Goal: Transaction & Acquisition: Subscribe to service/newsletter

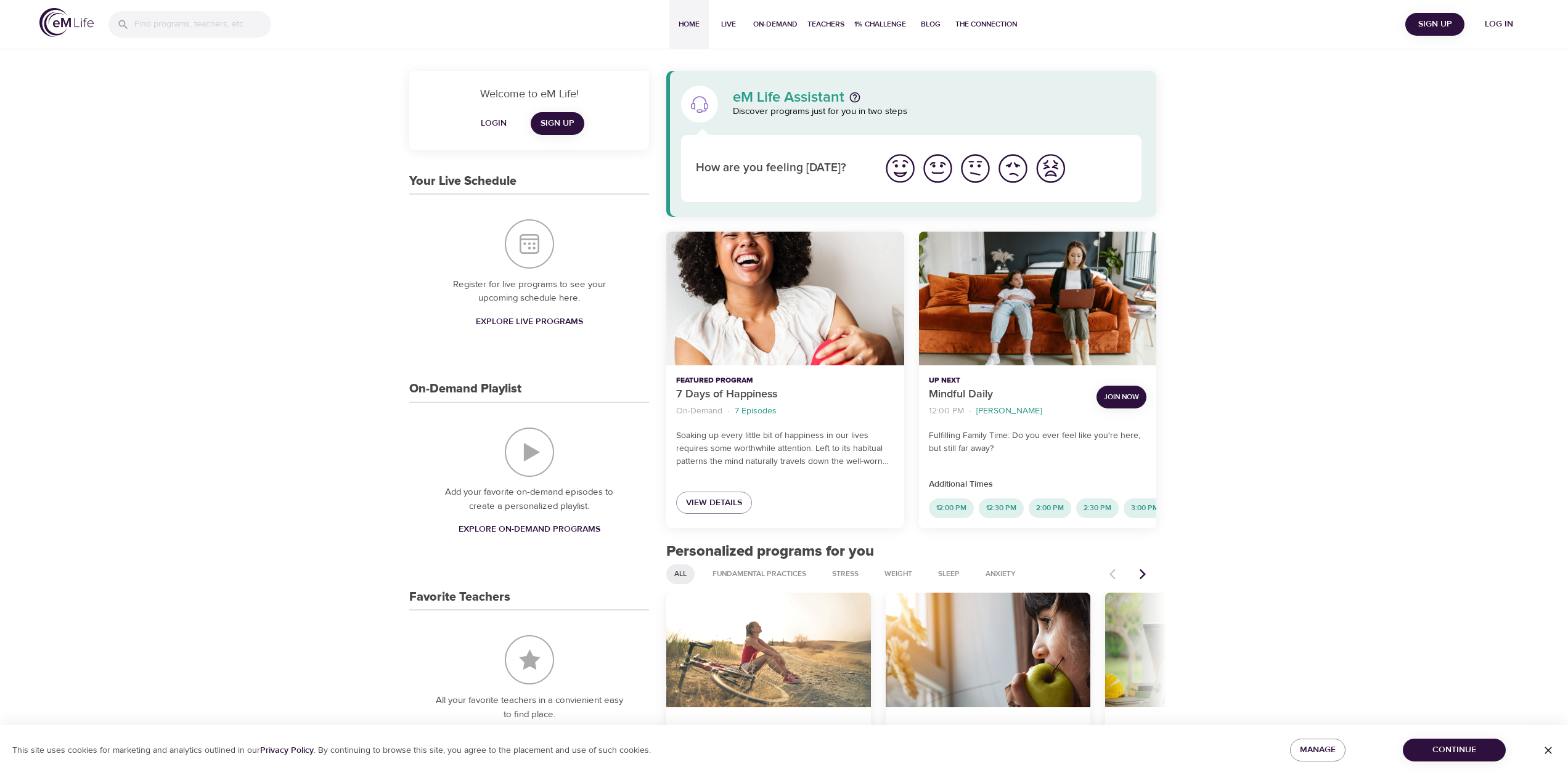
click at [1509, 22] on span "Log in" at bounding box center [1499, 24] width 50 height 15
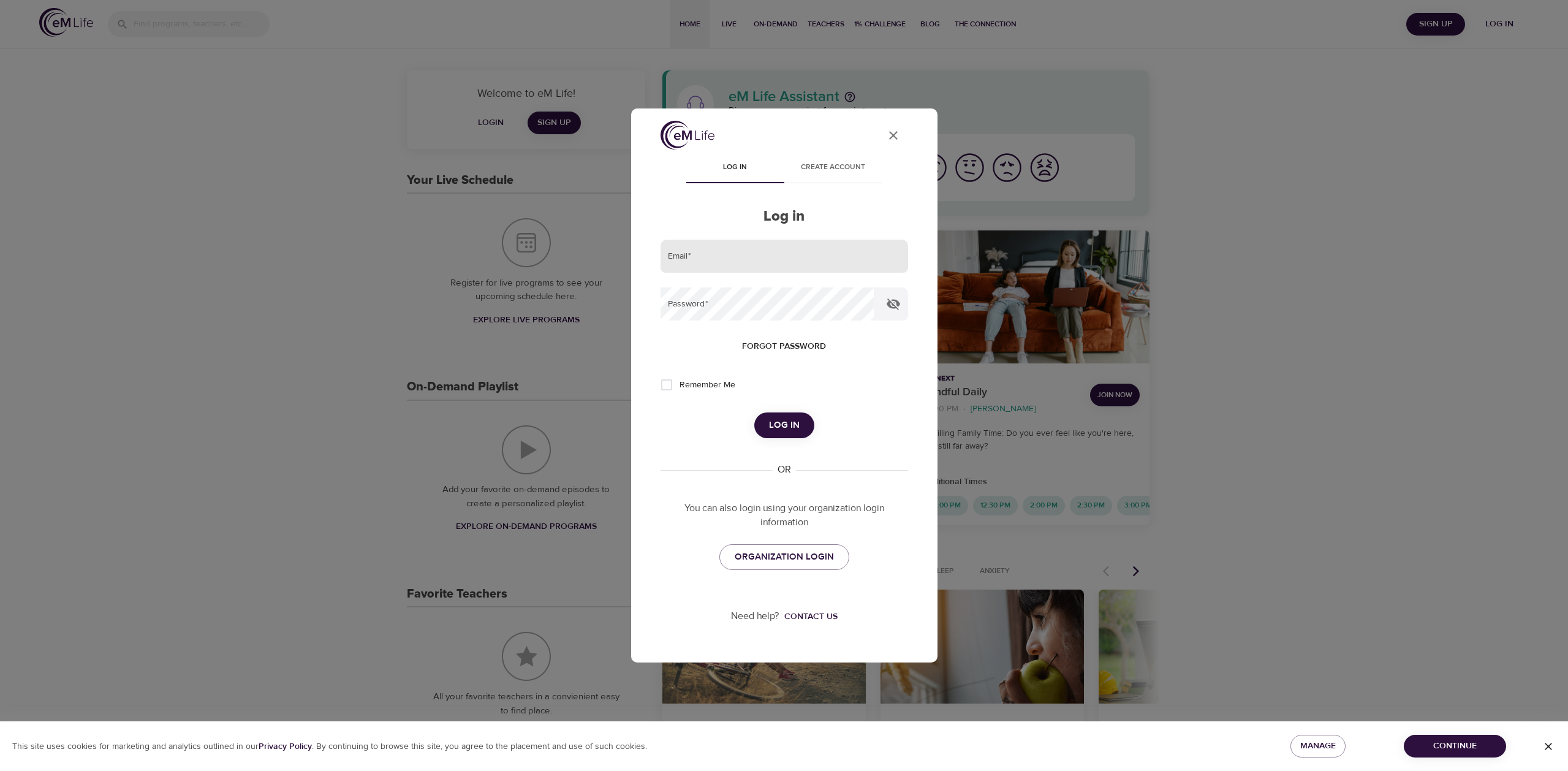
click at [738, 258] on input "email" at bounding box center [784, 256] width 248 height 33
type input "alex.jedraszczak@wbdcorp.com"
click at [754, 412] on button "Log in" at bounding box center [784, 425] width 60 height 25
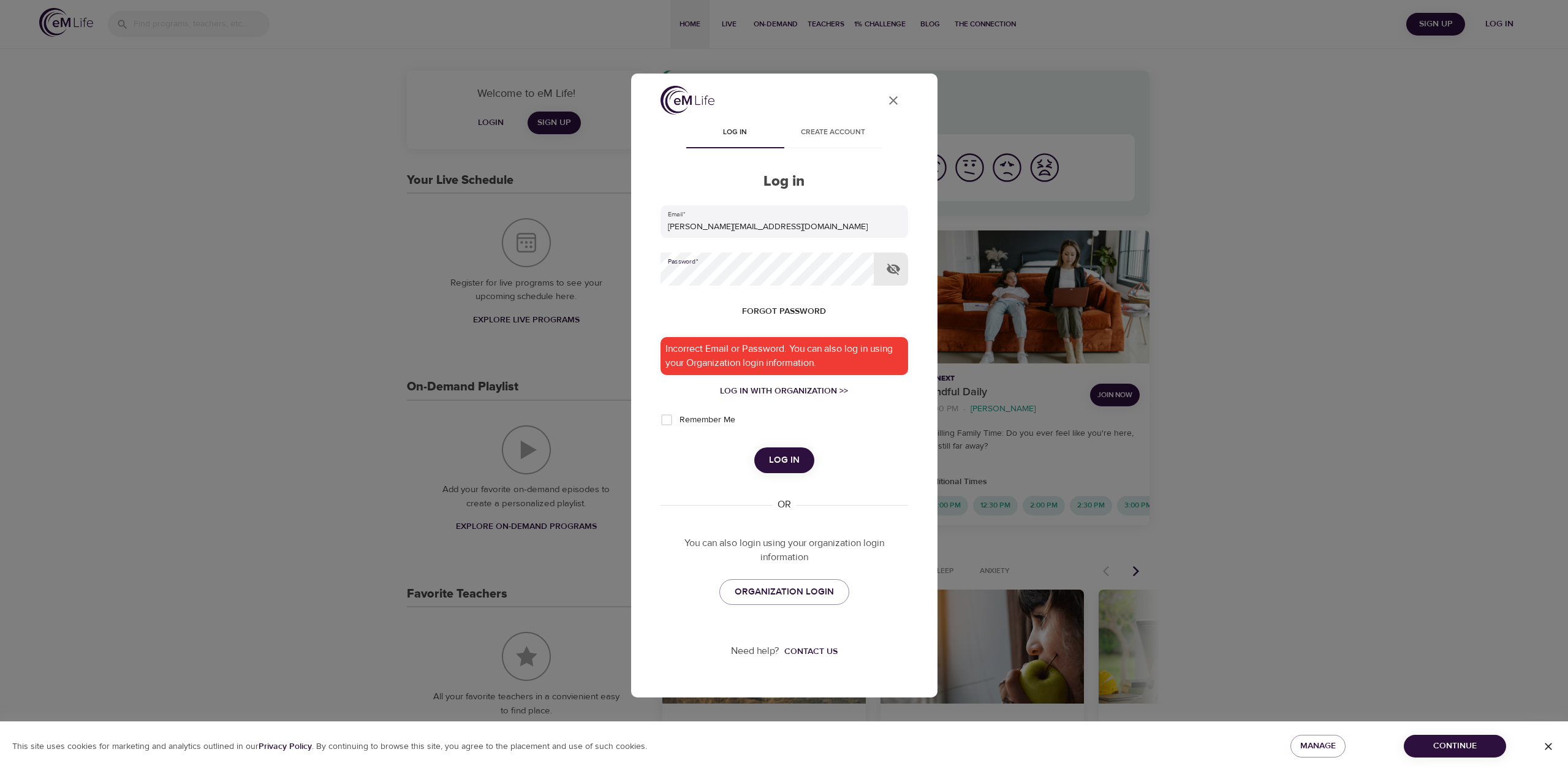
click at [754, 448] on button "Log in" at bounding box center [784, 460] width 60 height 25
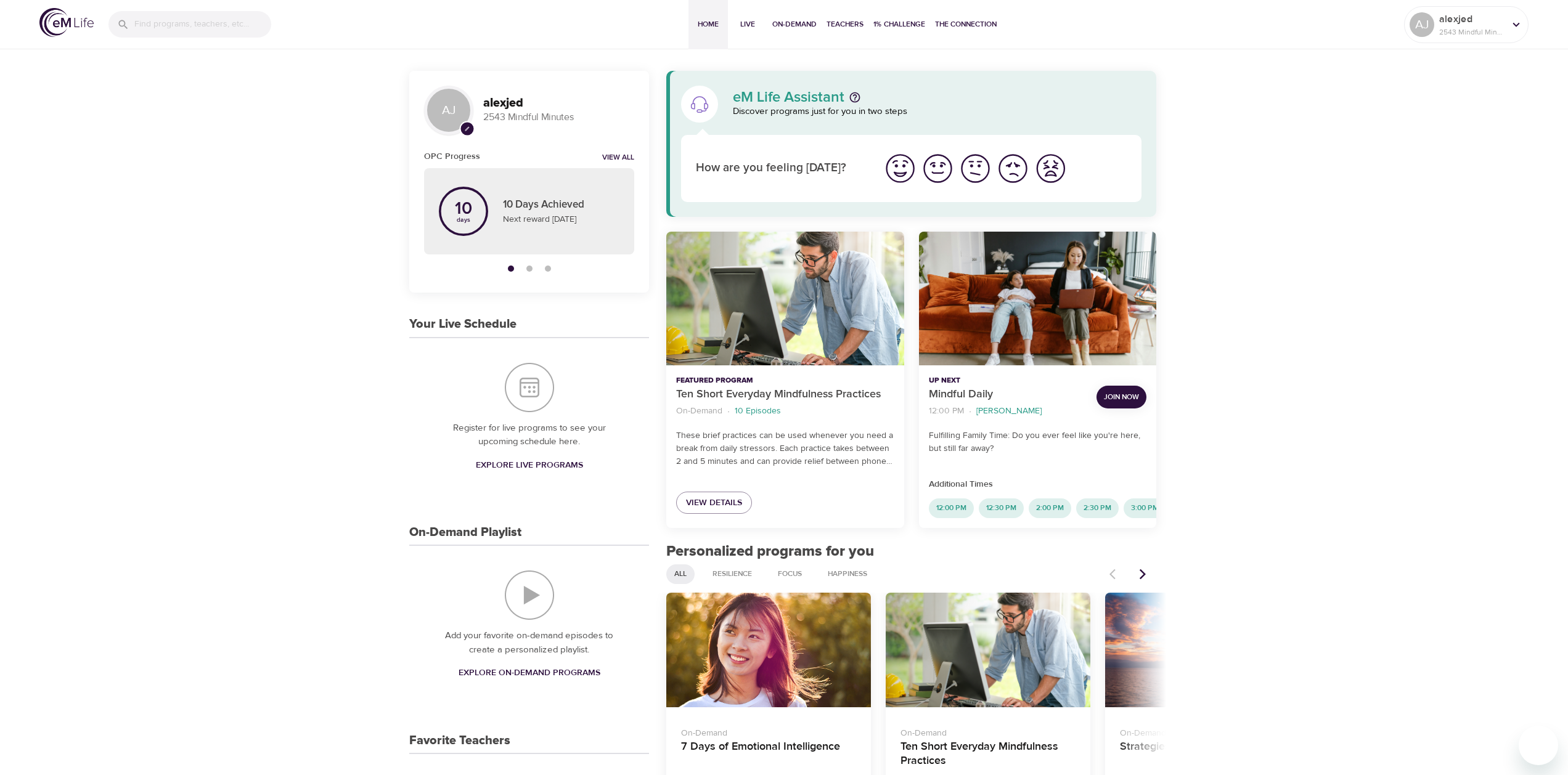
click at [542, 467] on span "Explore Live Programs" at bounding box center [529, 466] width 108 height 15
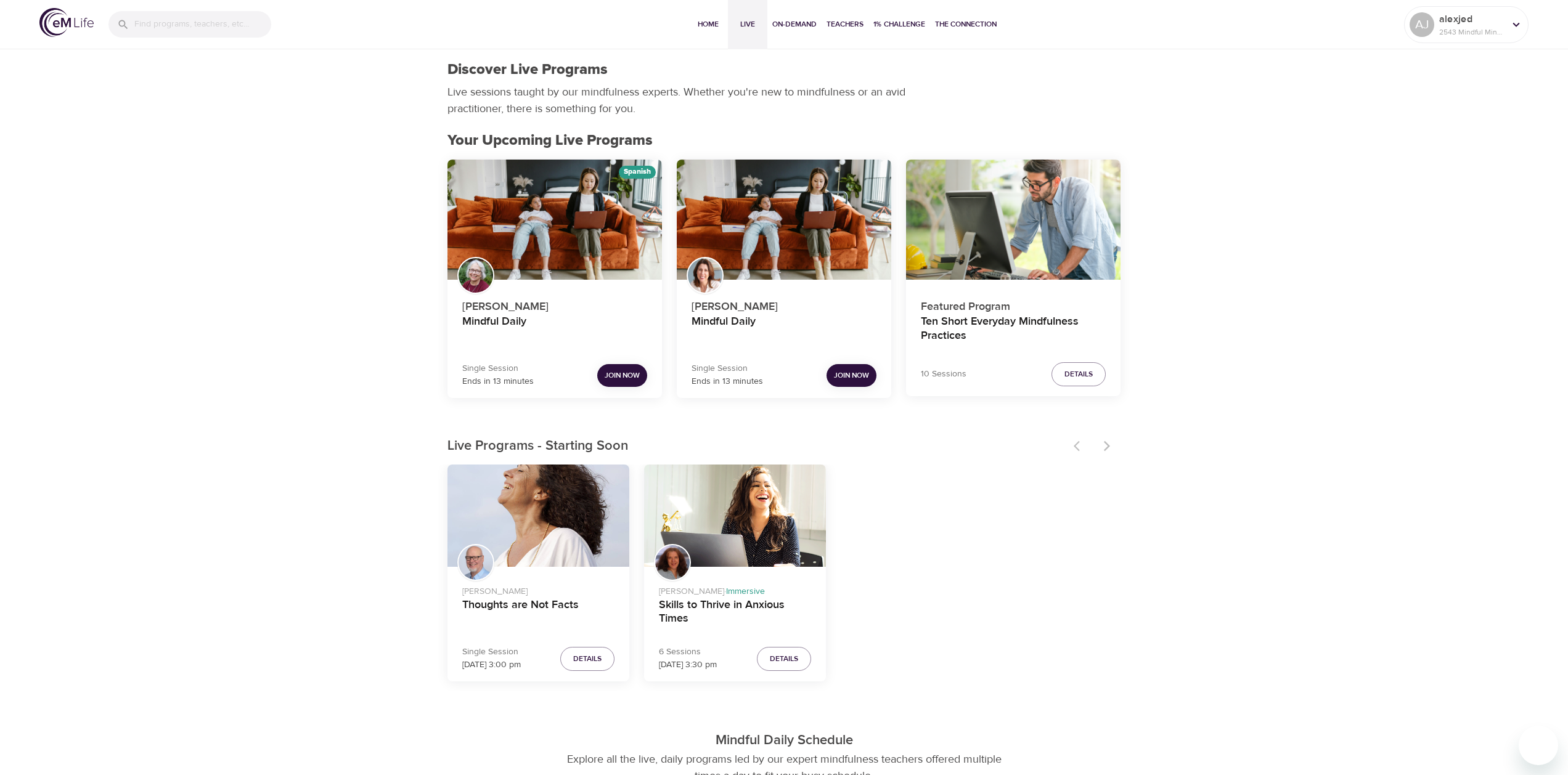
click at [836, 379] on span "Join Now" at bounding box center [851, 375] width 35 height 13
